Goal: Task Accomplishment & Management: Complete application form

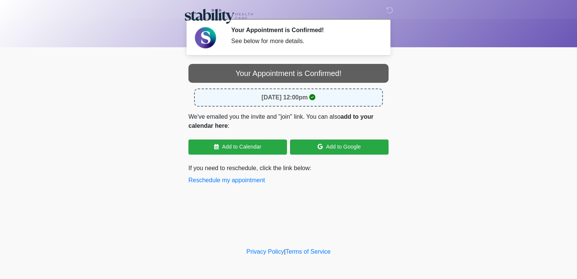
click at [262, 97] on strong "[DATE] 12:00pm" at bounding box center [285, 97] width 46 height 6
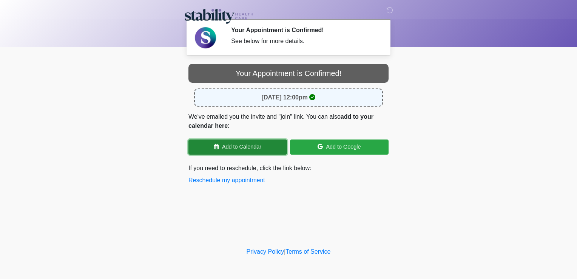
click at [256, 148] on link "Add to Calendar" at bounding box center [237, 146] width 99 height 15
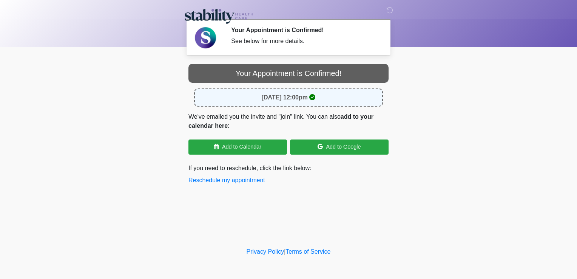
click at [301, 96] on strong "[DATE] 12:00pm" at bounding box center [285, 97] width 46 height 6
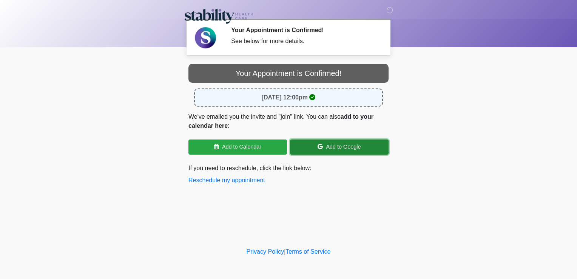
click at [335, 147] on link "Add to Google" at bounding box center [339, 146] width 99 height 15
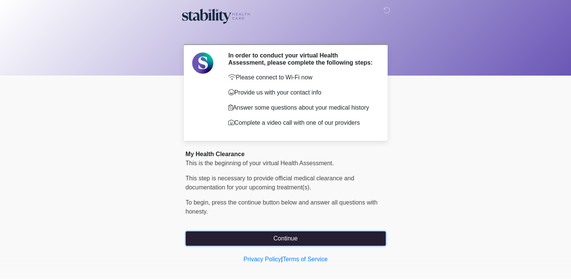
click at [277, 236] on button "Continue" at bounding box center [286, 238] width 200 height 14
click at [350, 233] on button "Continue" at bounding box center [286, 238] width 200 height 14
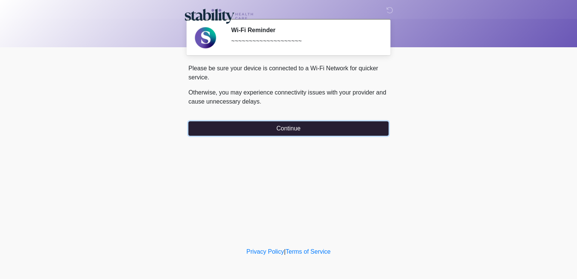
click at [273, 131] on button "Continue" at bounding box center [288, 128] width 200 height 14
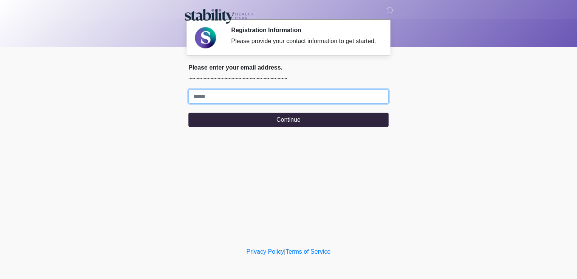
click at [269, 96] on input "Where should we email your response?" at bounding box center [288, 96] width 200 height 14
type input "**********"
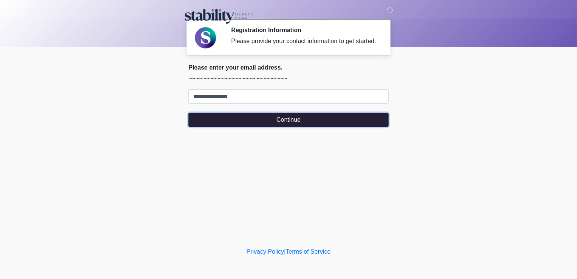
click at [257, 121] on button "Continue" at bounding box center [288, 120] width 200 height 14
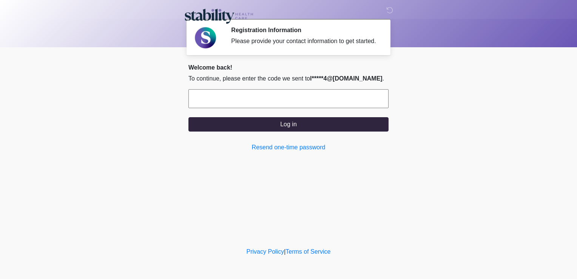
click at [245, 98] on input "text" at bounding box center [288, 98] width 200 height 19
click at [270, 148] on link "Resend one-time password" at bounding box center [288, 147] width 200 height 9
click at [263, 99] on input "text" at bounding box center [288, 98] width 200 height 19
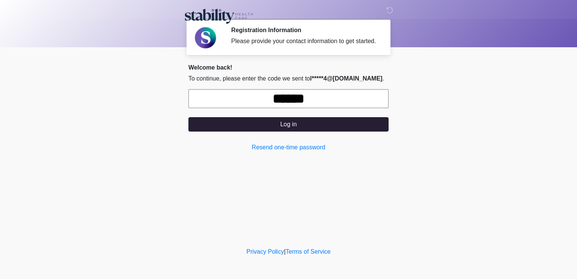
type input "******"
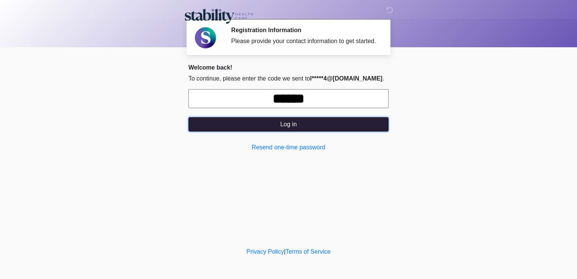
click at [284, 125] on button "Log in" at bounding box center [288, 124] width 200 height 14
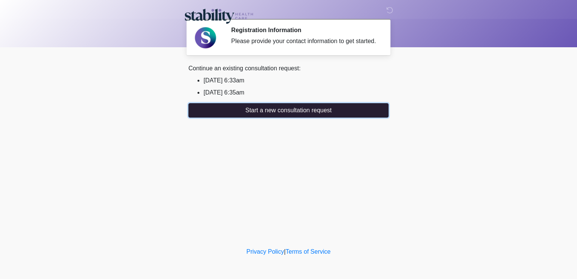
click at [265, 109] on button "Start a new consultation request" at bounding box center [288, 110] width 200 height 14
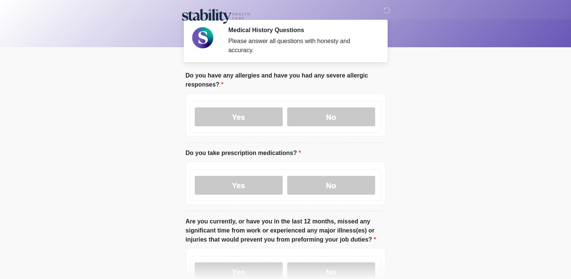
click at [265, 109] on label "Yes" at bounding box center [239, 116] width 88 height 19
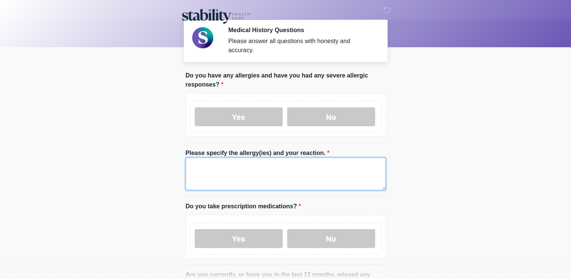
click at [220, 161] on textarea "Please specify the allergy(ies) and your reaction." at bounding box center [286, 173] width 200 height 32
type textarea "**********"
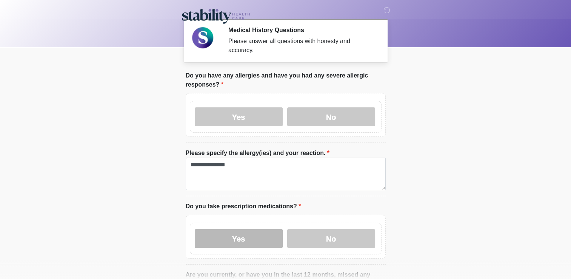
click at [226, 229] on label "Yes" at bounding box center [239, 238] width 88 height 19
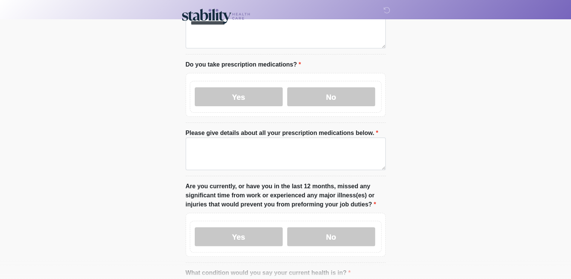
scroll to position [142, 0]
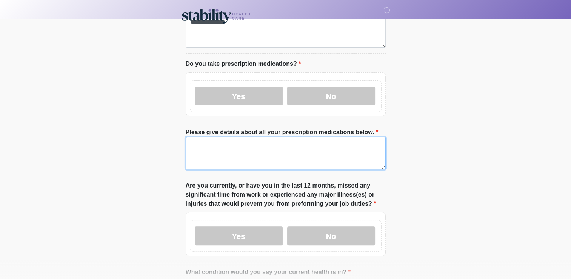
click at [248, 147] on textarea "Please give details about all your prescription medications below." at bounding box center [286, 153] width 200 height 32
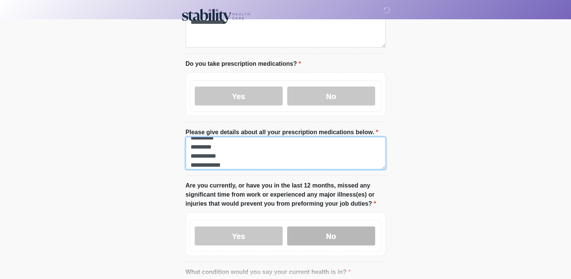
type textarea "**********"
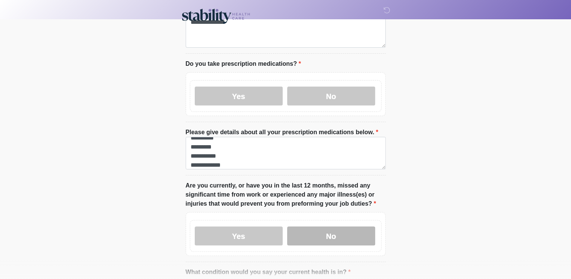
click at [324, 226] on label "No" at bounding box center [331, 235] width 88 height 19
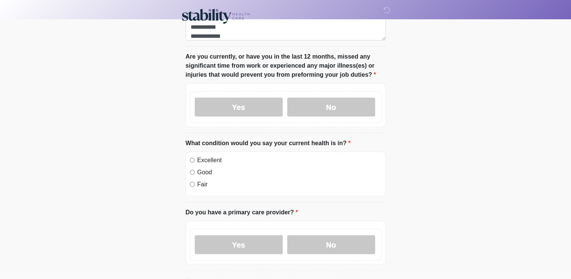
scroll to position [279, 0]
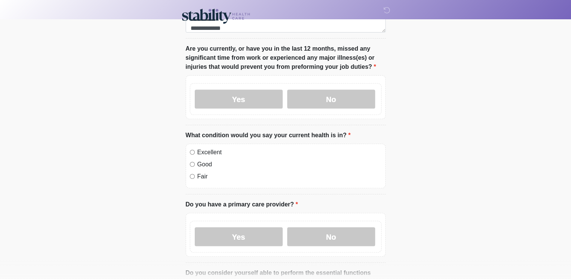
click at [195, 148] on div "Excellent" at bounding box center [286, 152] width 192 height 9
click at [245, 227] on label "Yes" at bounding box center [239, 236] width 88 height 19
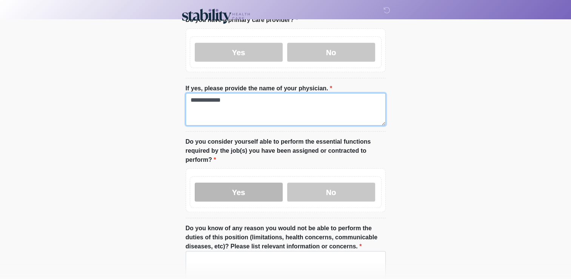
type textarea "**********"
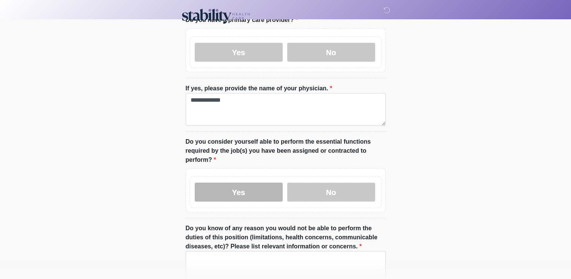
click at [239, 185] on label "Yes" at bounding box center [239, 191] width 88 height 19
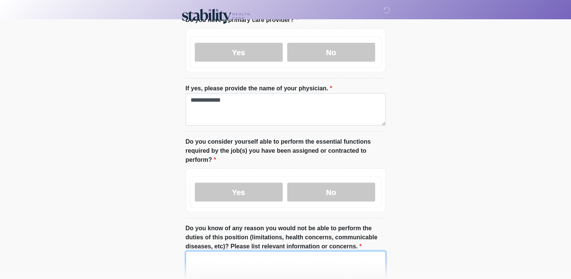
click at [210, 272] on textarea "Do you know of any reason you would not be able to perform the duties of this p…" at bounding box center [286, 267] width 200 height 32
click at [210, 272] on textarea "*" at bounding box center [286, 267] width 200 height 32
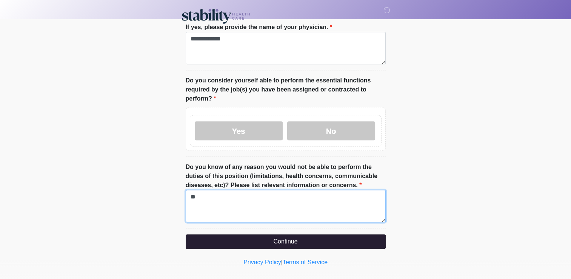
type textarea "**"
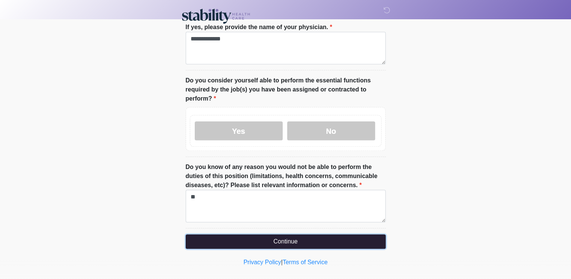
click at [331, 235] on button "Continue" at bounding box center [286, 241] width 200 height 14
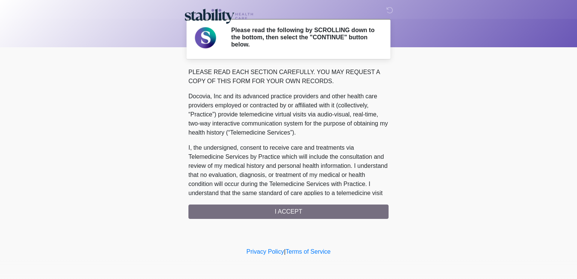
scroll to position [443, 0]
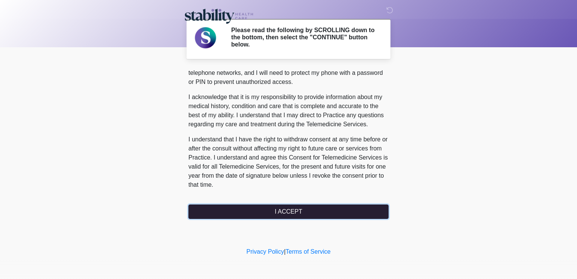
click at [327, 213] on button "I ACCEPT" at bounding box center [288, 211] width 200 height 14
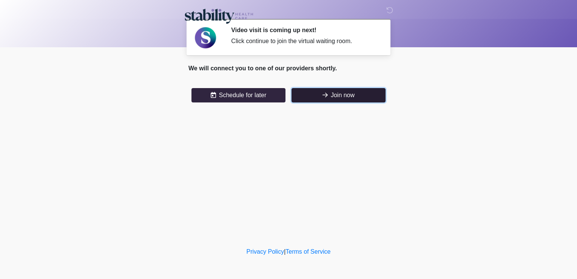
click at [322, 96] on icon at bounding box center [324, 95] width 5 height 6
